Goal: Transaction & Acquisition: Purchase product/service

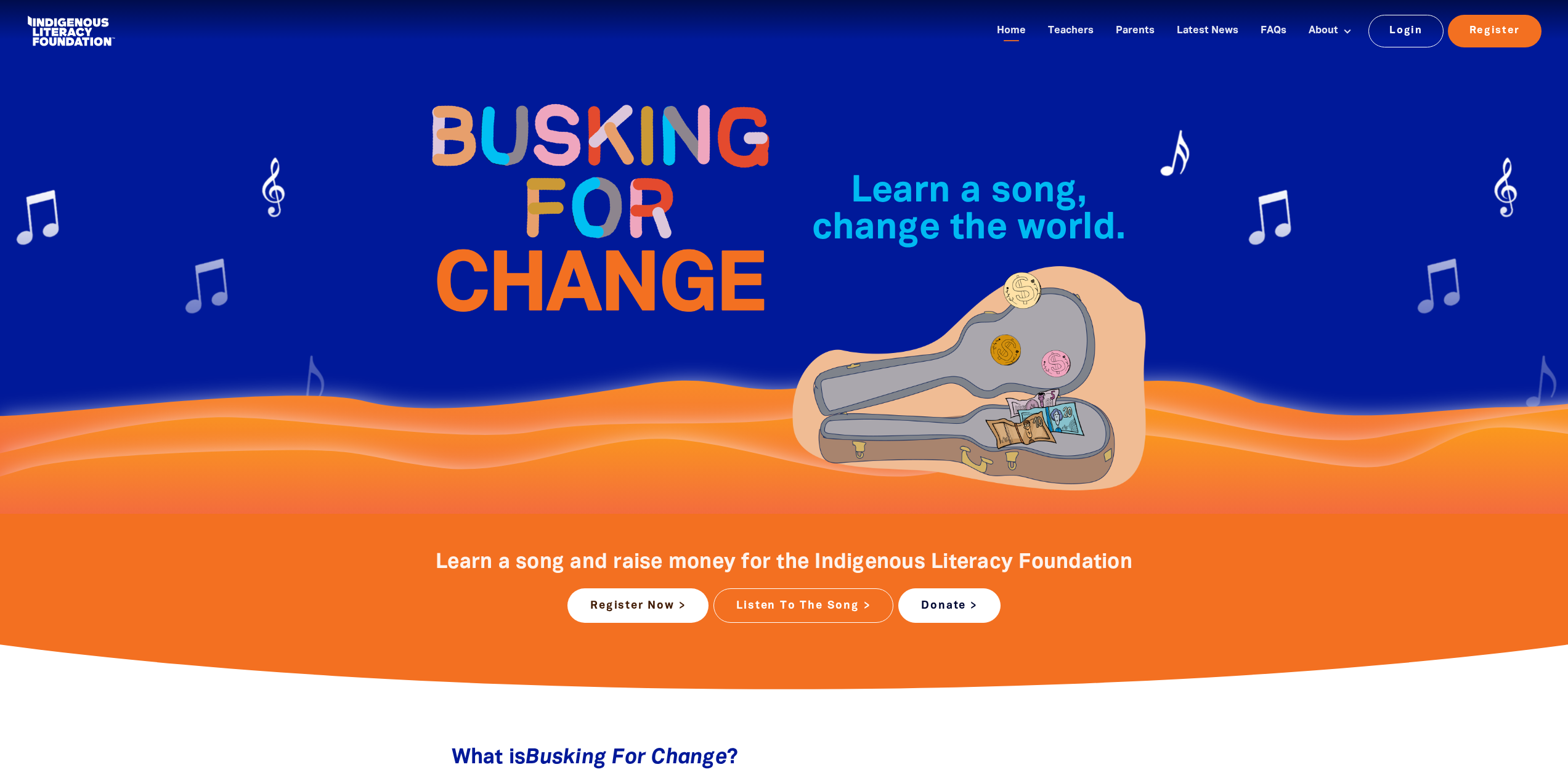
click at [953, 603] on link "Donate >" at bounding box center [949, 605] width 101 height 34
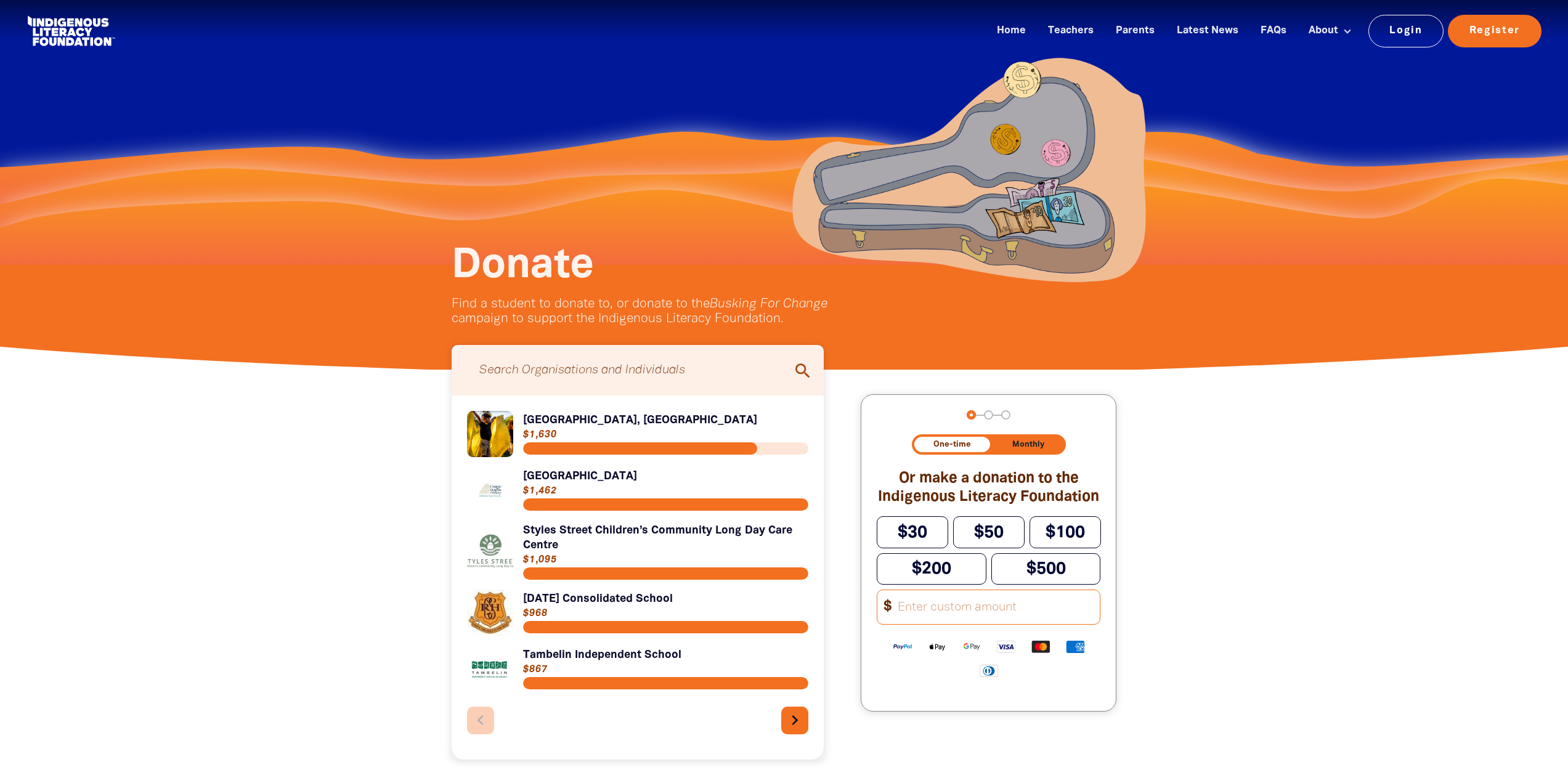
scroll to position [123, 0]
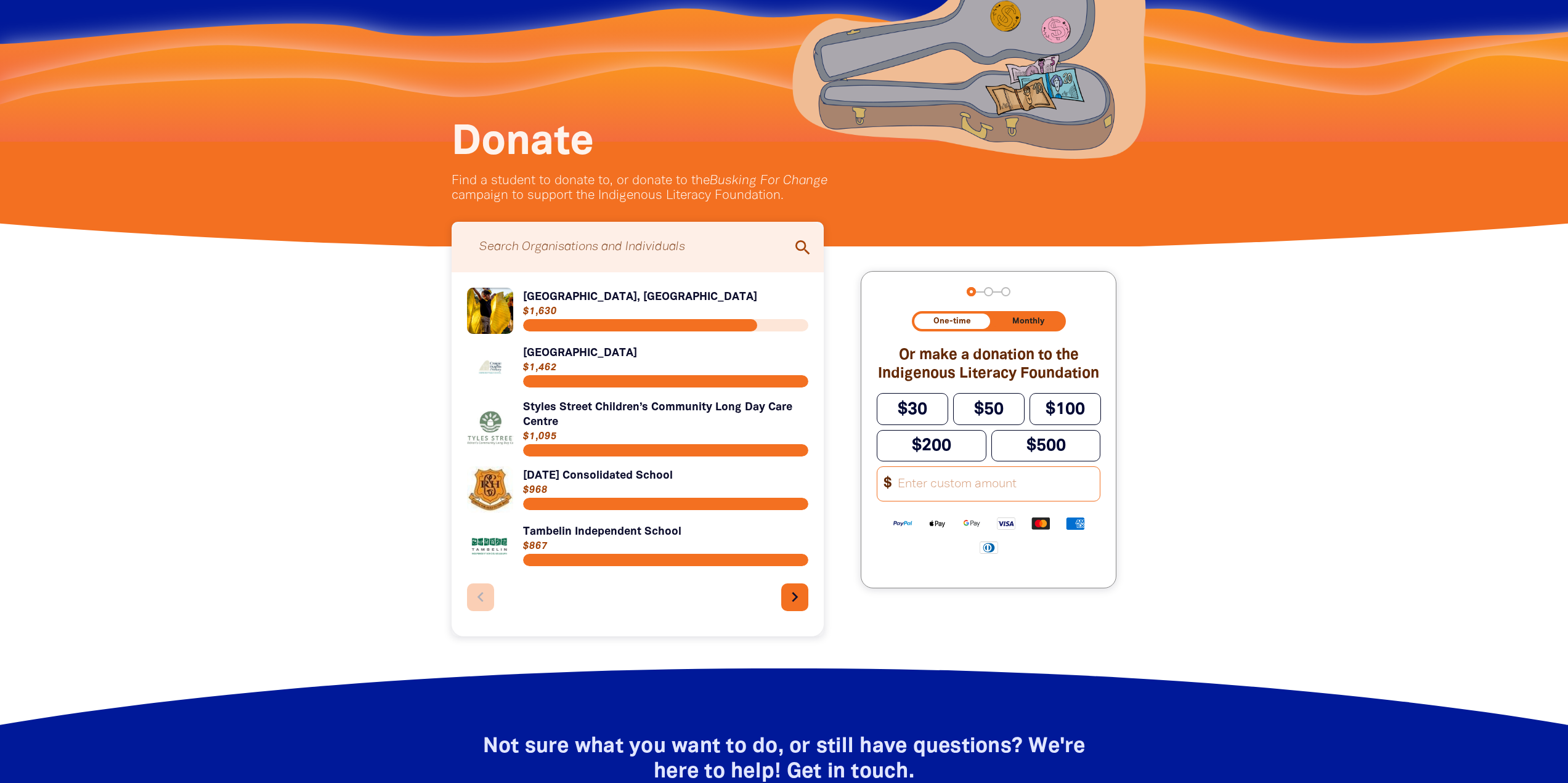
click at [691, 247] on input "Search for individuals and teams:" at bounding box center [638, 247] width 348 height 38
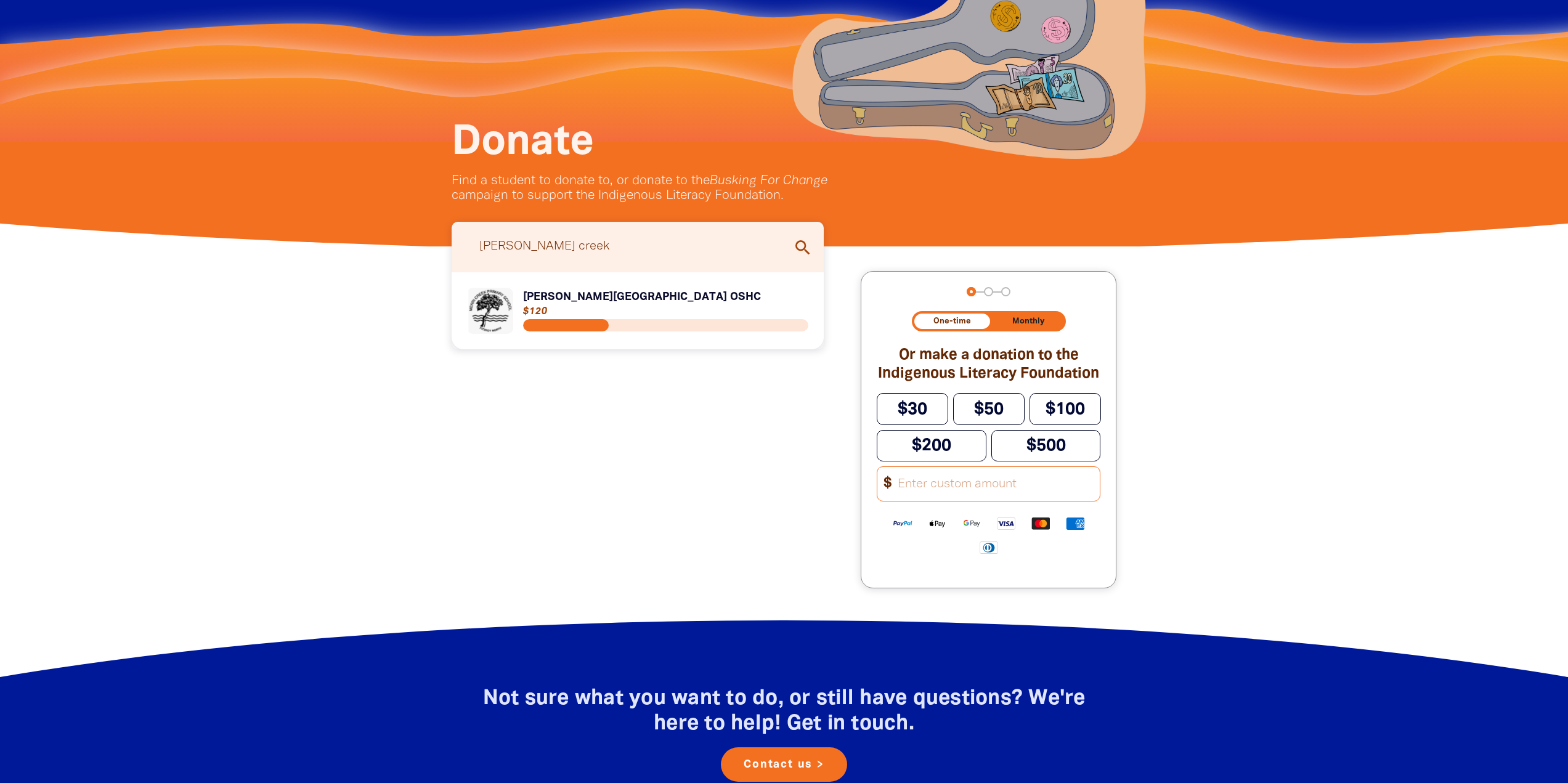
type input "[PERSON_NAME] creek"
click at [593, 307] on link "Link to [PERSON_NAME][GEOGRAPHIC_DATA] OSHC" at bounding box center [638, 311] width 342 height 46
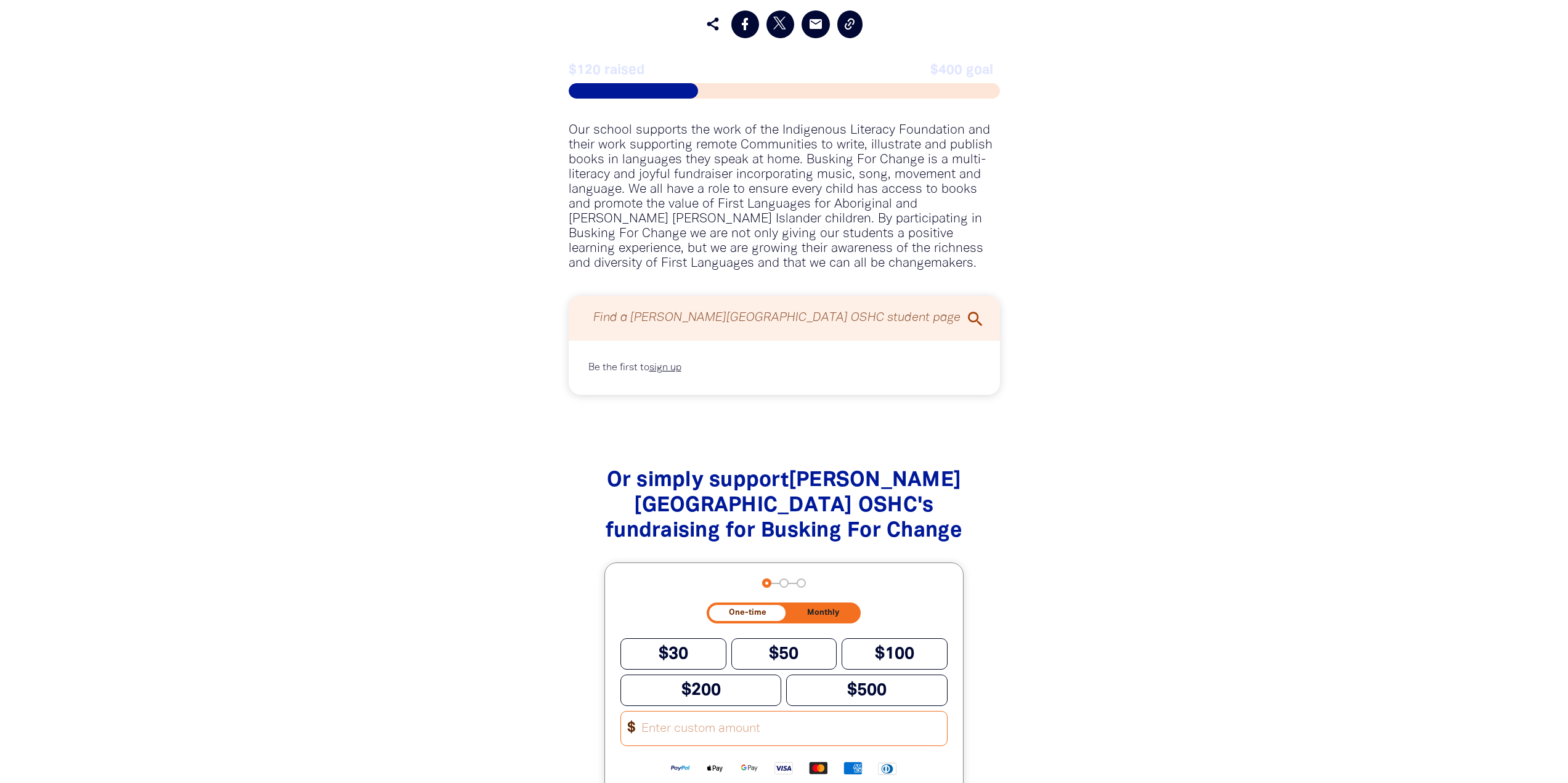
scroll to position [1048, 0]
